Goal: Task Accomplishment & Management: Manage account settings

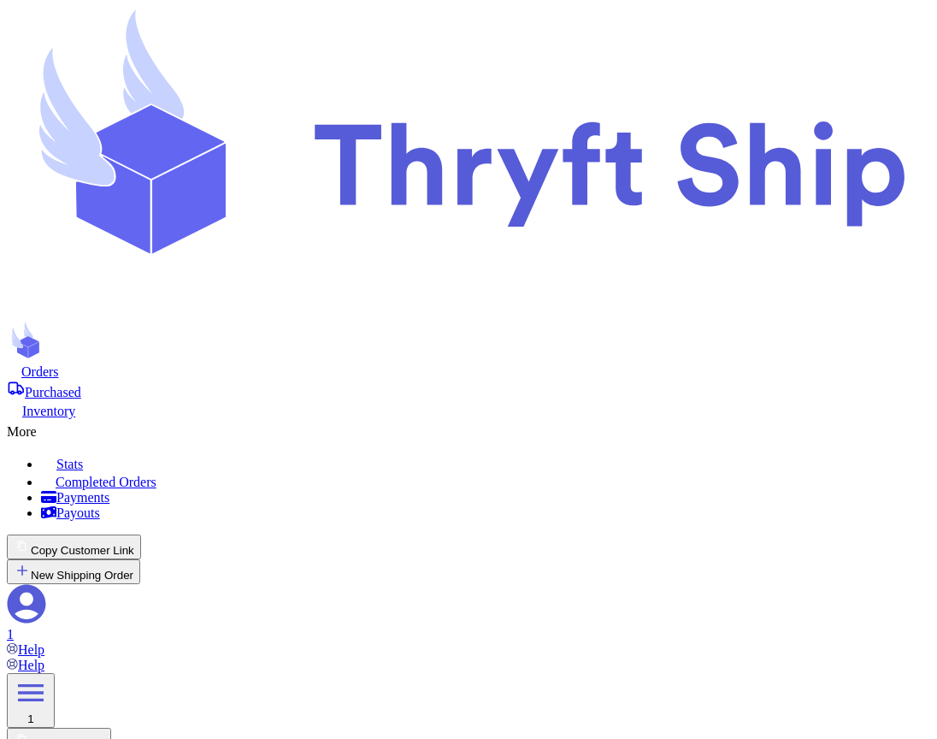
select select "paid"
drag, startPoint x: 687, startPoint y: 142, endPoint x: 571, endPoint y: 145, distance: 116.4
copy h3 "Package Info"
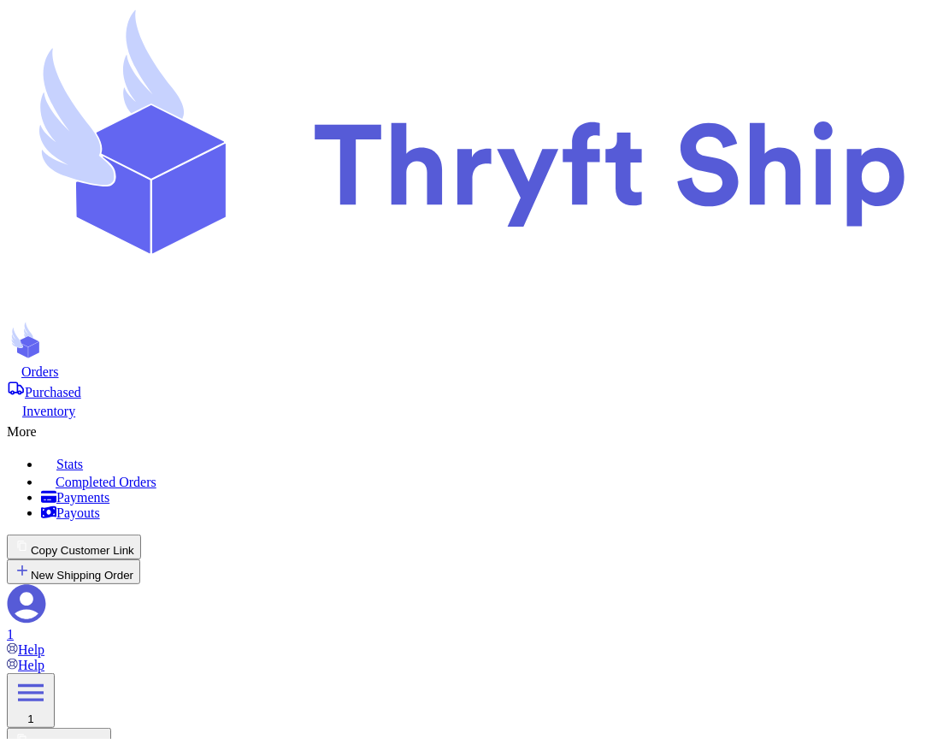
scroll to position [1013, 0]
select select "paid"
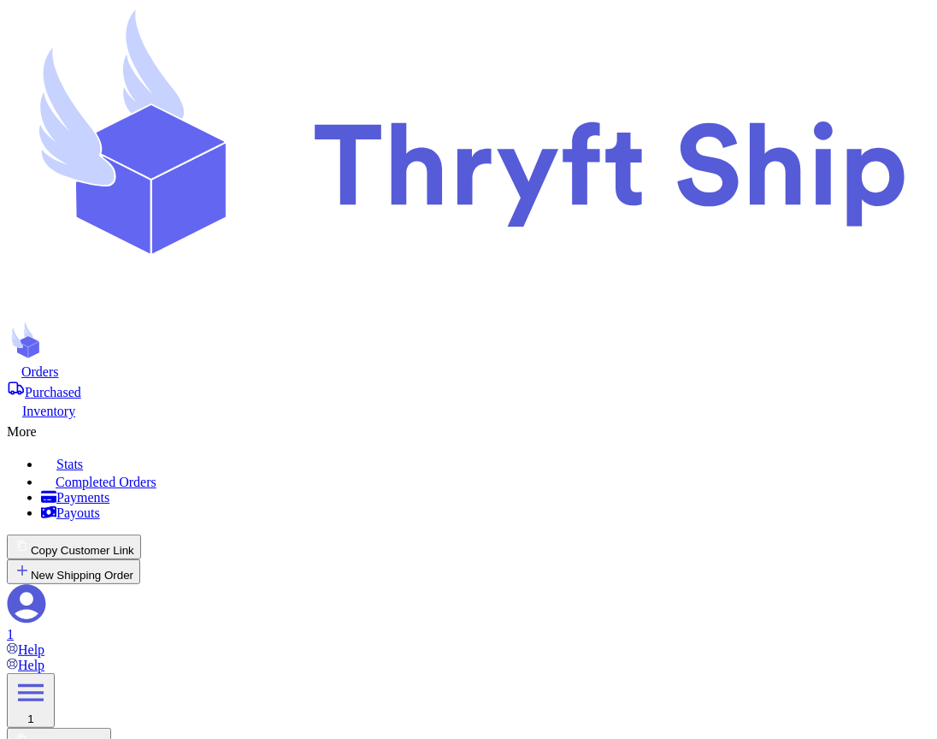
type input "Chandler"
type input "Bing"
type input "item 1"
type input "local4"
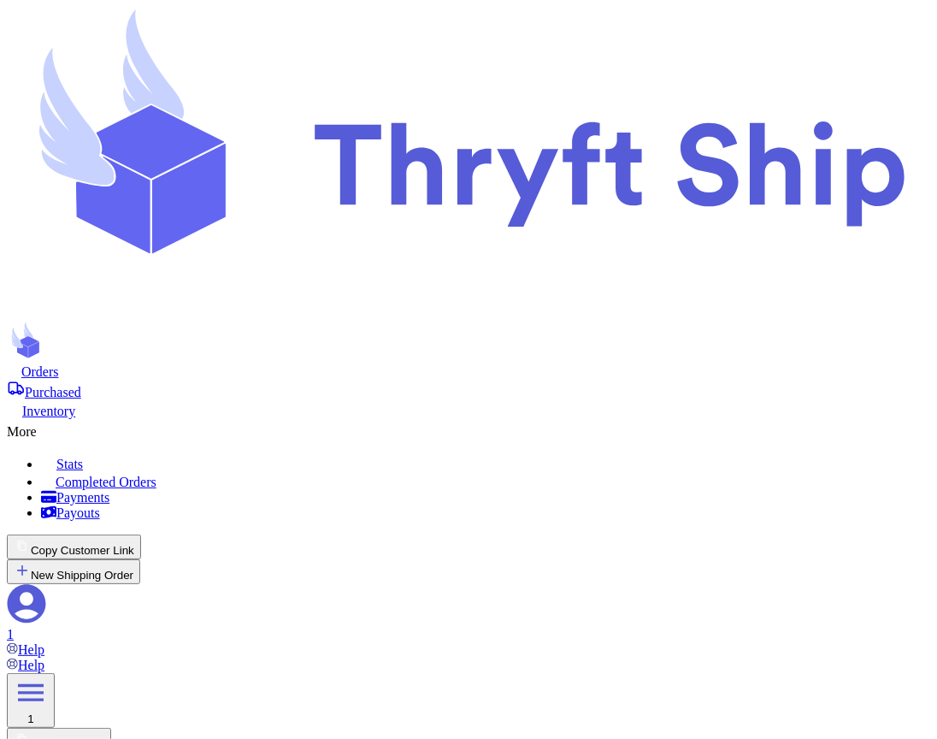
scroll to position [0, 0]
click at [465, 419] on div "More" at bounding box center [469, 429] width 924 height 21
click at [157, 475] on span "Completed Orders" at bounding box center [106, 482] width 101 height 15
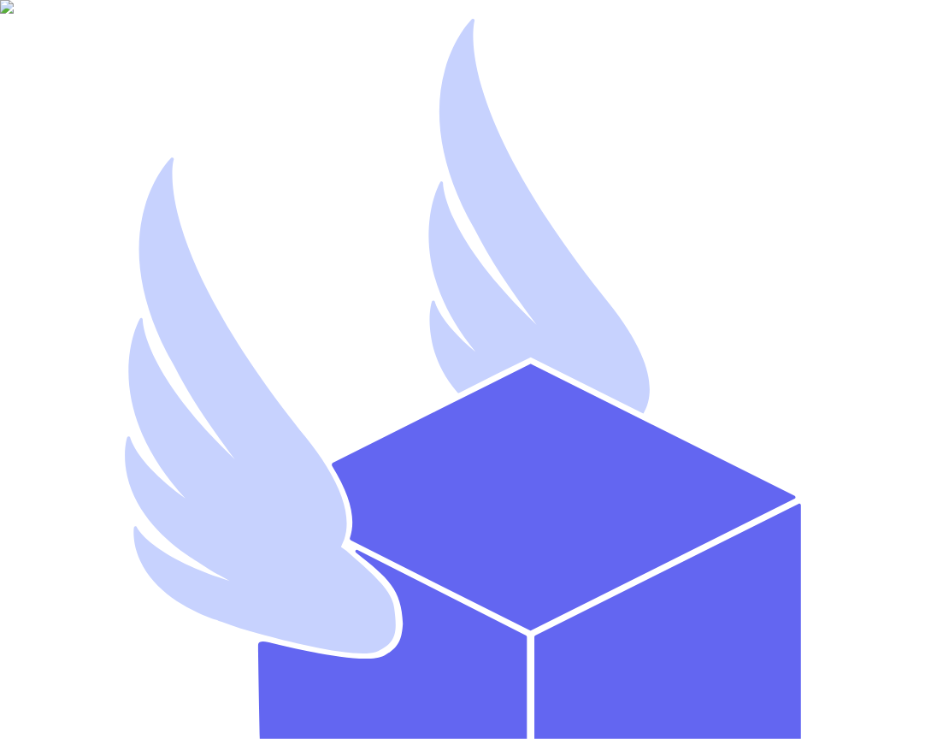
type input "s.abderrehman+1@gmail.com"
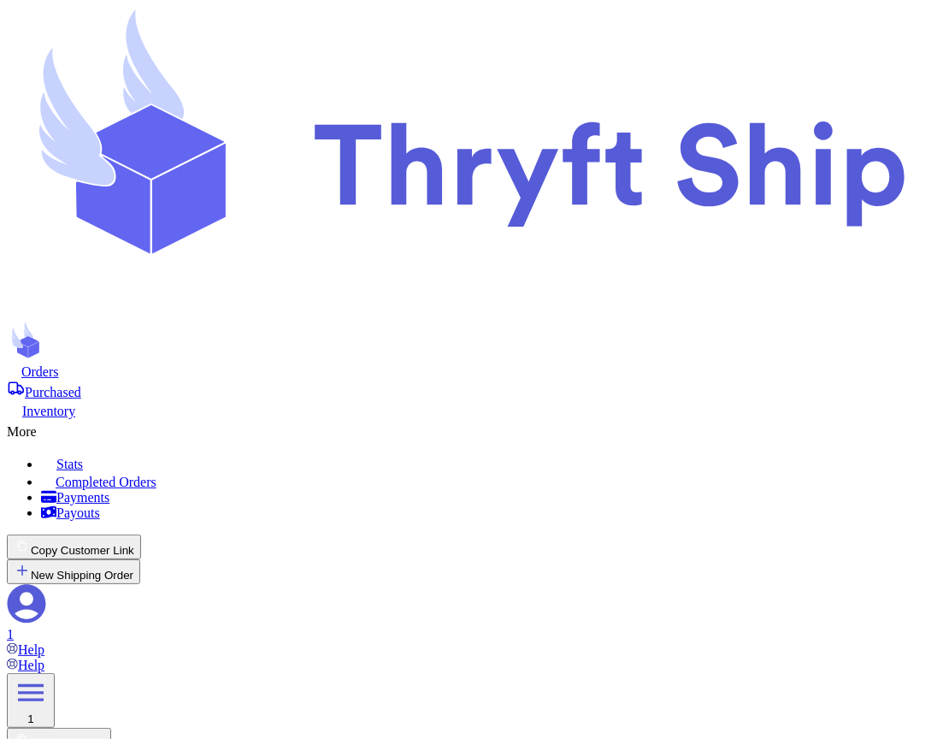
scroll to position [282, 0]
click at [452, 419] on div "More" at bounding box center [469, 429] width 924 height 21
click at [157, 475] on span "Completed Orders" at bounding box center [106, 482] width 101 height 15
click at [59, 364] on span "Orders" at bounding box center [40, 371] width 38 height 15
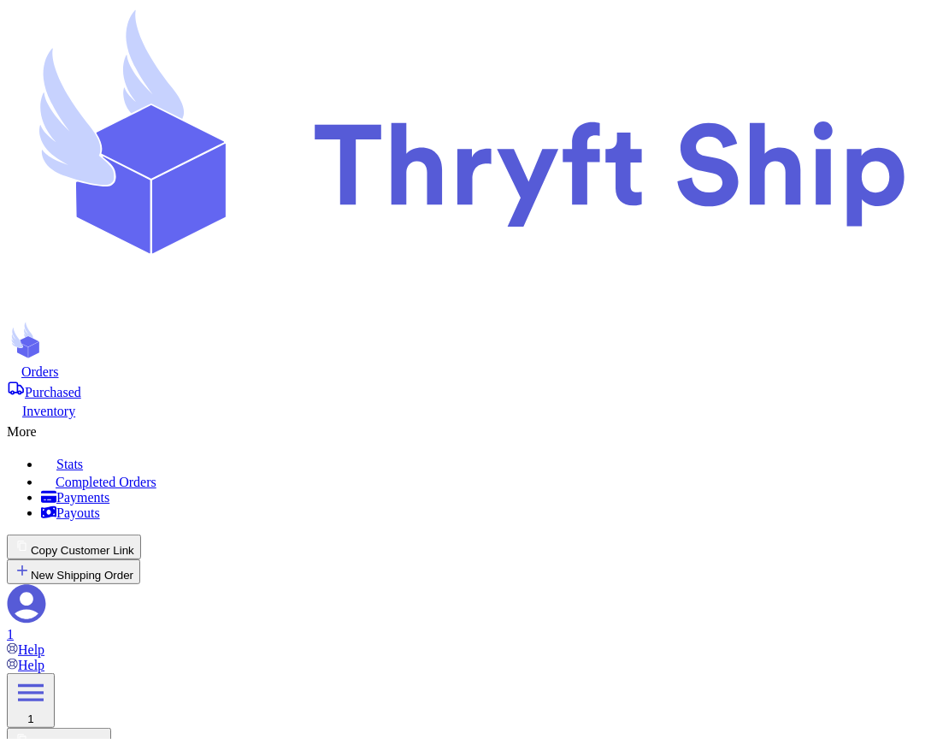
select select "paid"
